Goal: Task Accomplishment & Management: Manage account settings

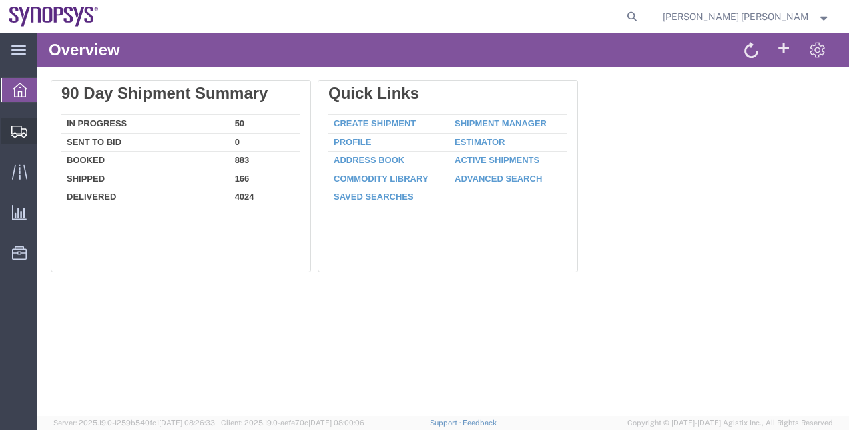
click at [0, 0] on span "Shipment Manager" at bounding box center [0, 0] width 0 height 0
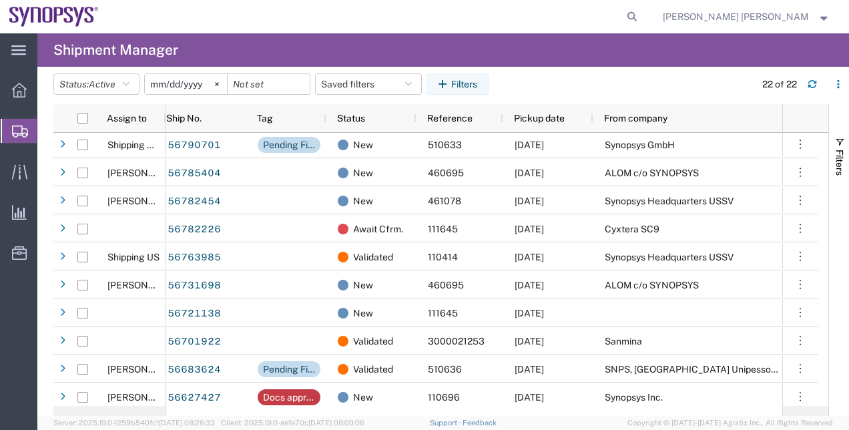
scroll to position [240, 0]
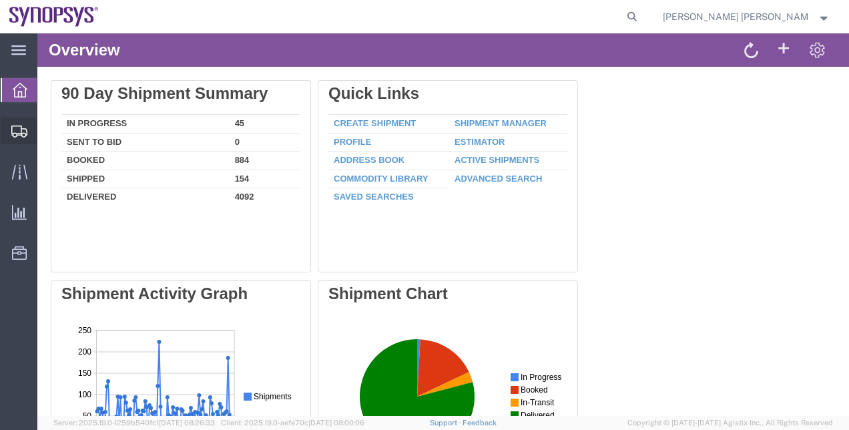
click at [0, 0] on span "Shipment Manager" at bounding box center [0, 0] width 0 height 0
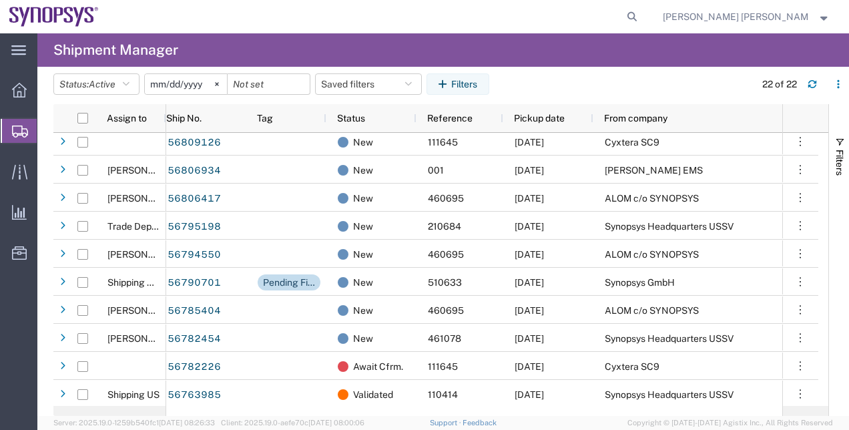
scroll to position [93, 0]
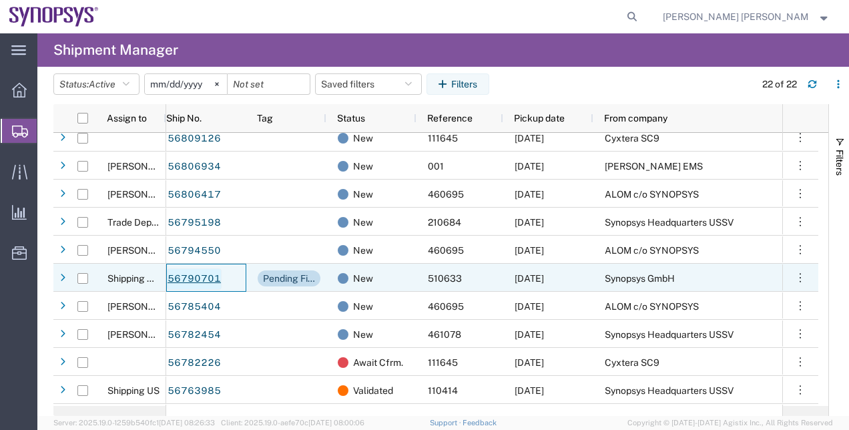
click at [206, 278] on link "56790701" at bounding box center [194, 278] width 55 height 21
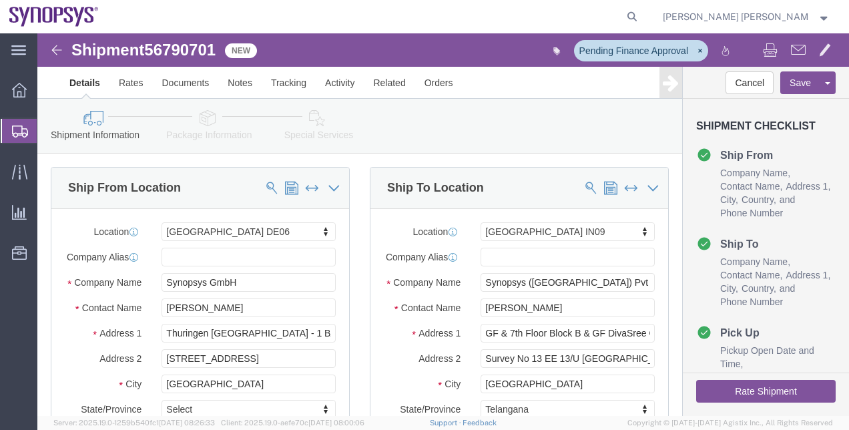
select select "63098"
select select "63126"
click span "56790701"
drag, startPoint x: 193, startPoint y: 45, endPoint x: 156, endPoint y: 12, distance: 50.1
click span "56790701"
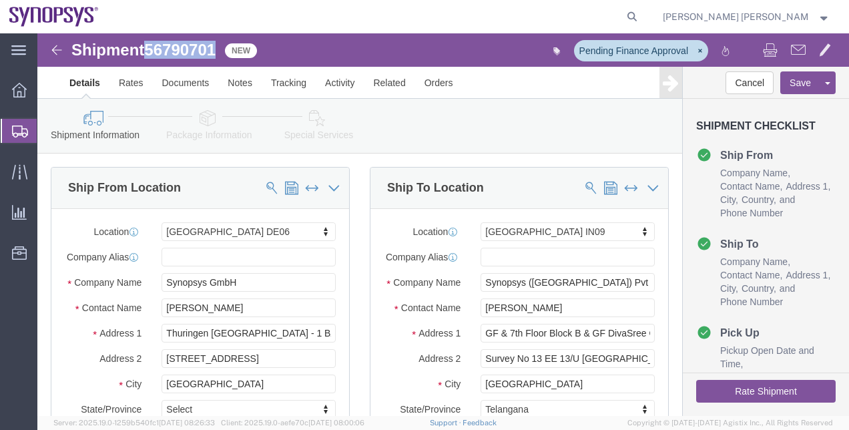
copy span "56790701"
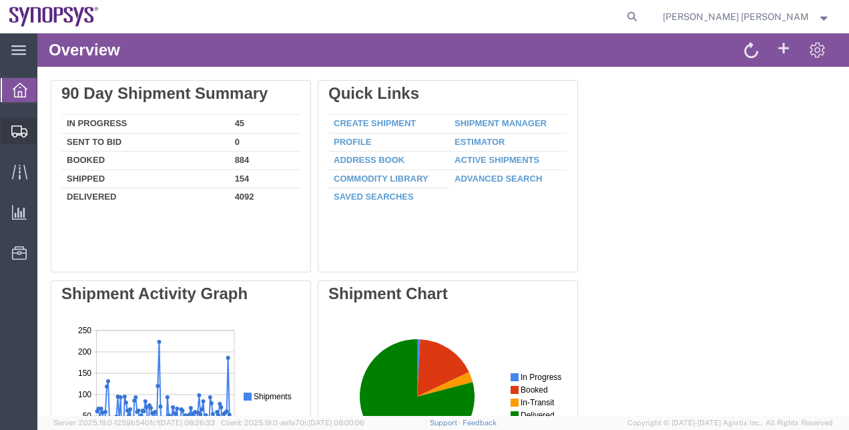
click at [0, 0] on span "Shipment Manager" at bounding box center [0, 0] width 0 height 0
